Goal: Information Seeking & Learning: Learn about a topic

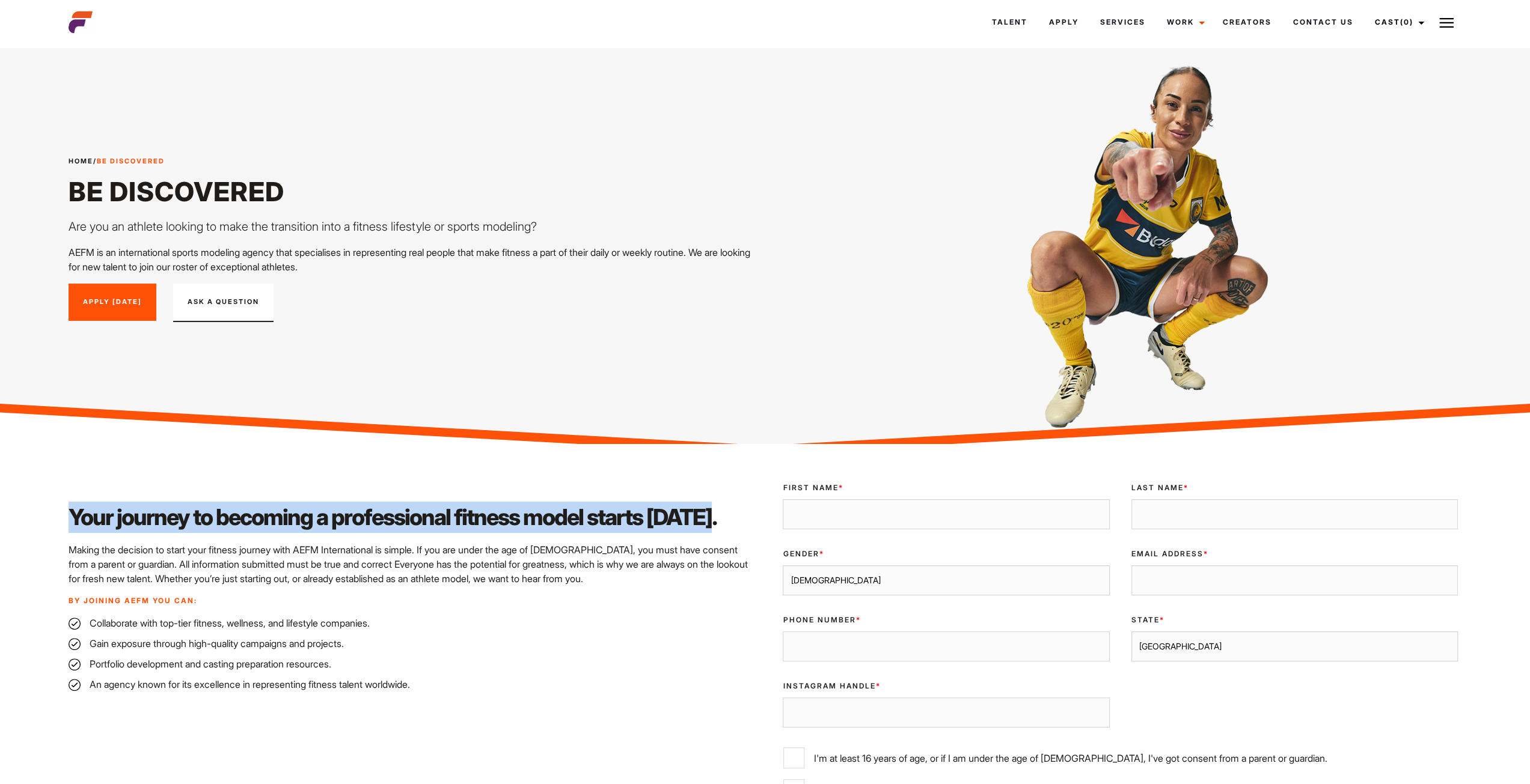
drag, startPoint x: 69, startPoint y: 512, endPoint x: 693, endPoint y: 512, distance: 624.0
click at [693, 512] on h2 "Your journey to becoming a professional fitness model starts today." at bounding box center [413, 518] width 689 height 31
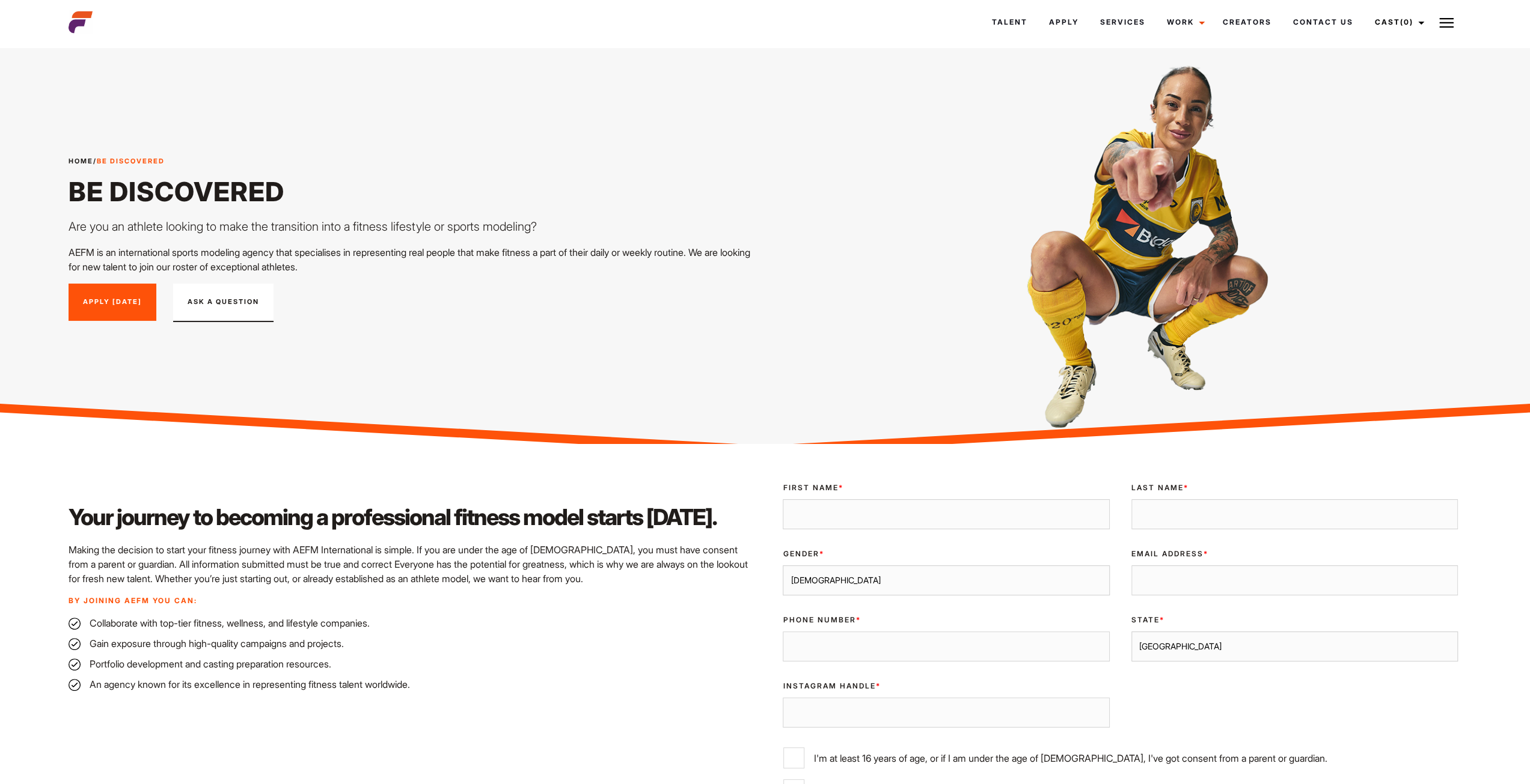
click at [584, 639] on li "Gain exposure through high-quality campaigns and projects." at bounding box center [413, 644] width 689 height 15
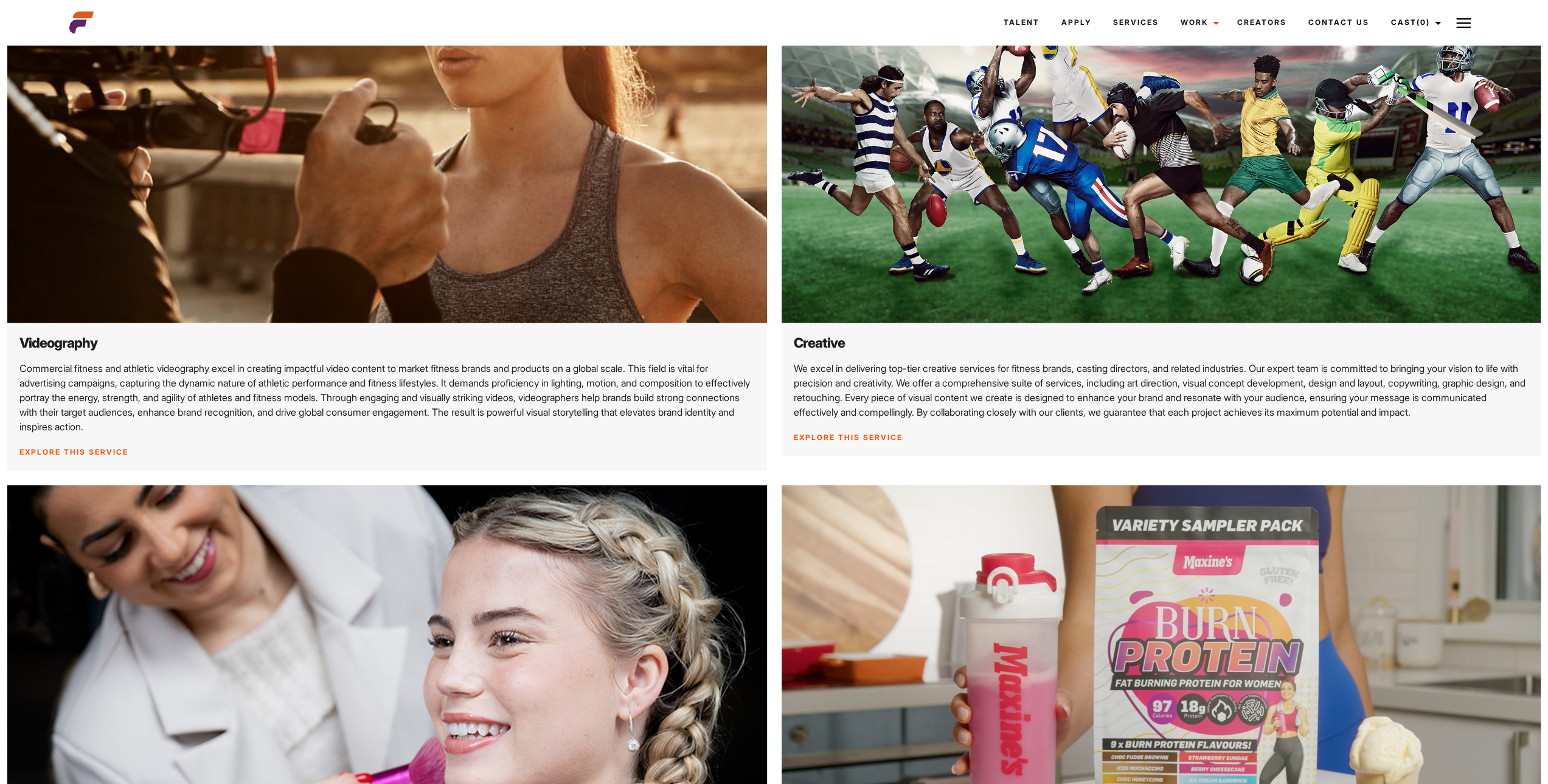
scroll to position [1094, 0]
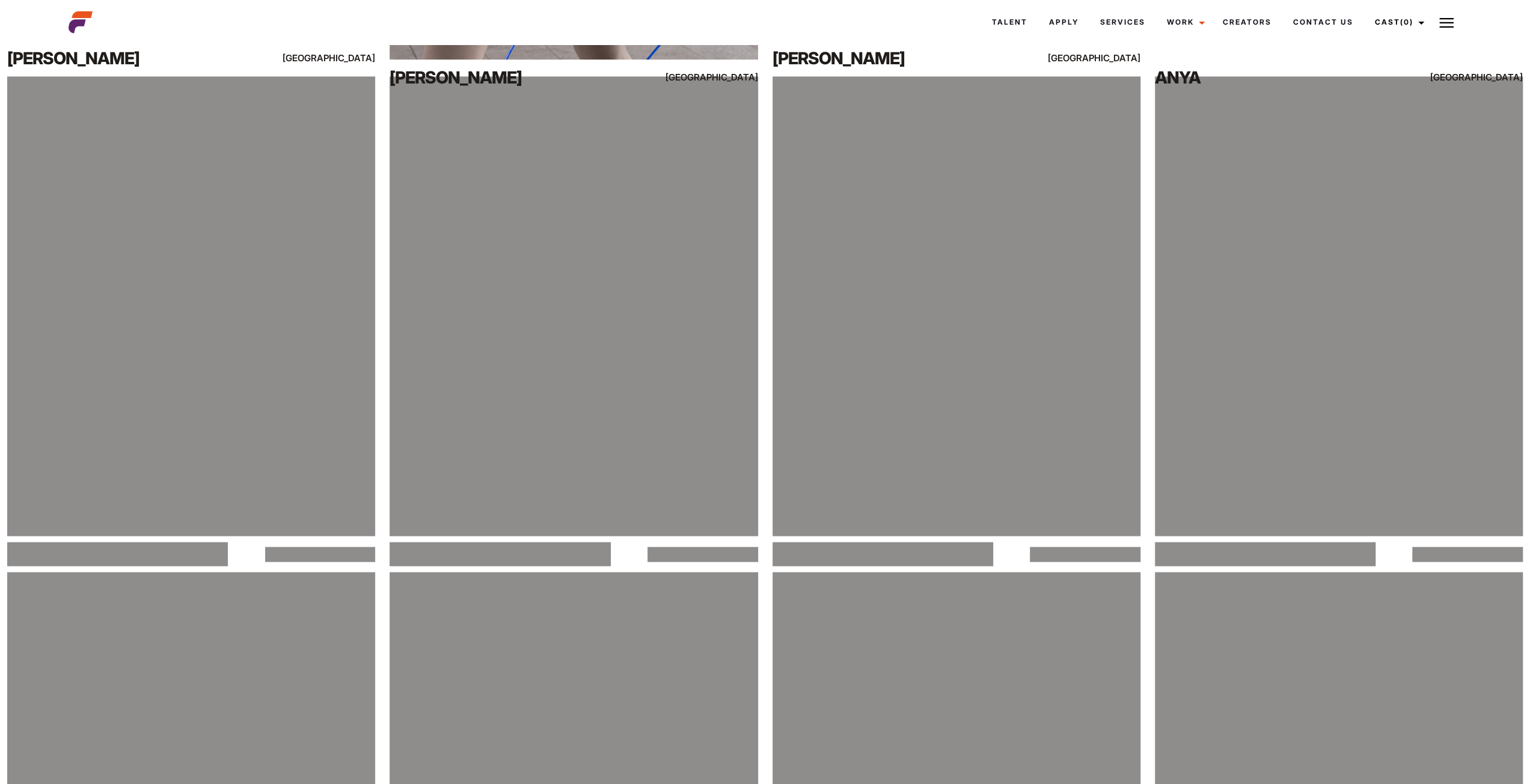
scroll to position [1763, 0]
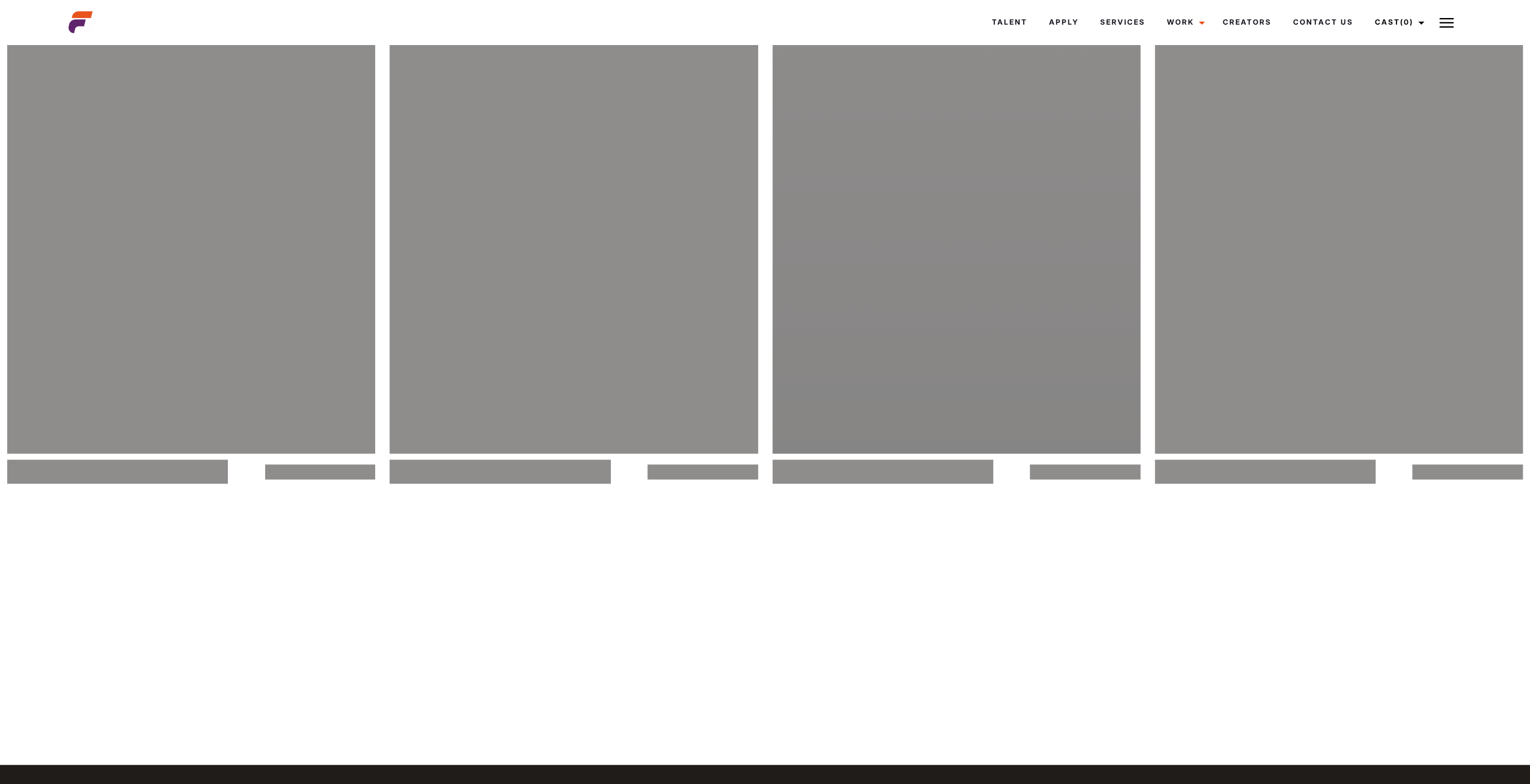
scroll to position [5126, 0]
